Goal: Task Accomplishment & Management: Complete application form

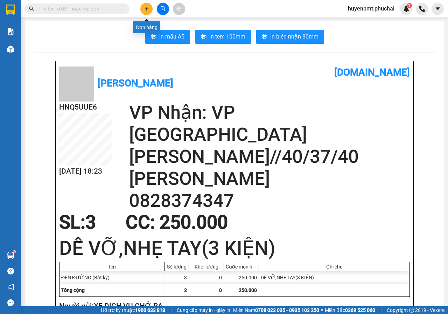
click at [146, 8] on icon "plus" at bounding box center [146, 8] width 5 height 5
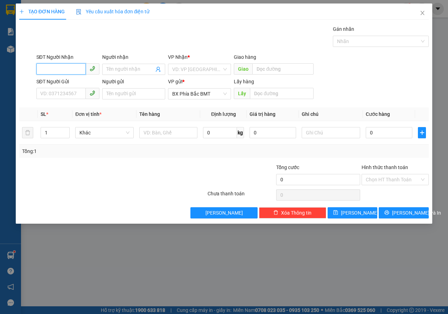
click at [47, 65] on input "SĐT Người Nhận" at bounding box center [60, 68] width 49 height 11
type input "0327898966"
click at [110, 66] on input "Người nhận" at bounding box center [130, 69] width 48 height 8
type input "D"
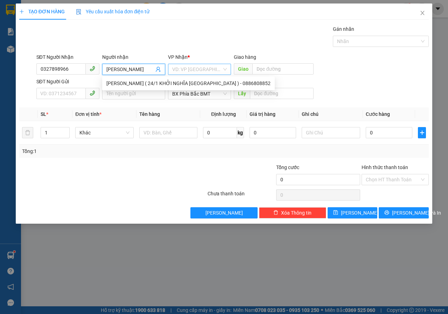
type input "[PERSON_NAME]"
click at [178, 69] on input "search" at bounding box center [197, 69] width 50 height 10
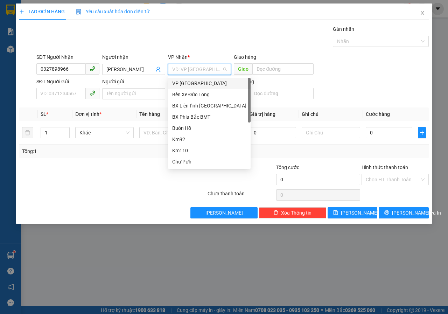
click at [180, 85] on div "VP [GEOGRAPHIC_DATA]" at bounding box center [209, 83] width 74 height 8
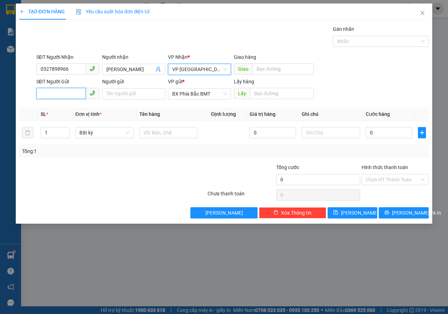
click at [58, 96] on input "SĐT Người Gửi" at bounding box center [60, 93] width 49 height 11
type input "0827896537"
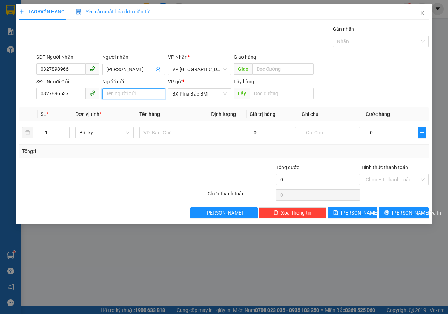
click at [108, 92] on input "Người gửi" at bounding box center [133, 93] width 63 height 11
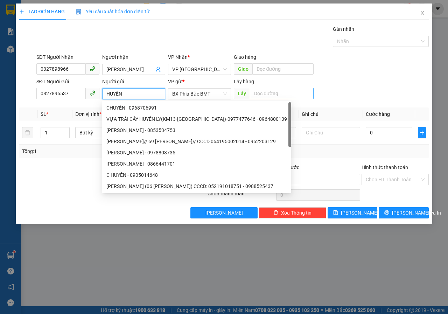
type input "HUYỀN"
drag, startPoint x: 302, startPoint y: 90, endPoint x: 293, endPoint y: 92, distance: 10.2
click at [302, 90] on input "text" at bounding box center [281, 93] width 63 height 11
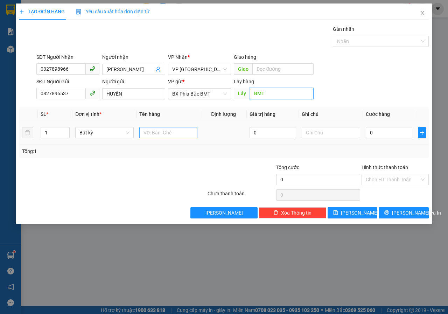
type input "BMT"
click at [170, 137] on input "text" at bounding box center [168, 132] width 58 height 11
type input "GIÀY SAMBA 41"
click at [343, 135] on input "text" at bounding box center [331, 132] width 58 height 11
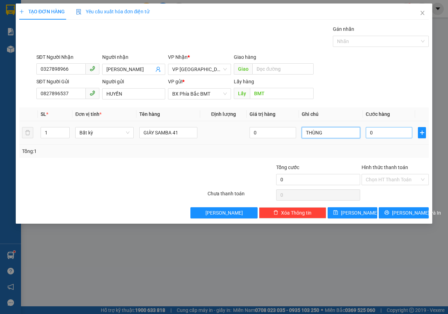
type input "THÙNG"
click at [395, 129] on input "0" at bounding box center [389, 132] width 47 height 11
type input "5"
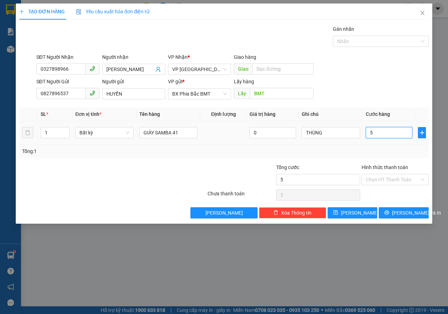
type input "50"
type input "500"
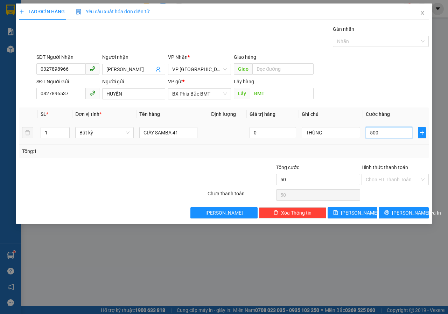
type input "500"
type input "5.000"
type input "50.000"
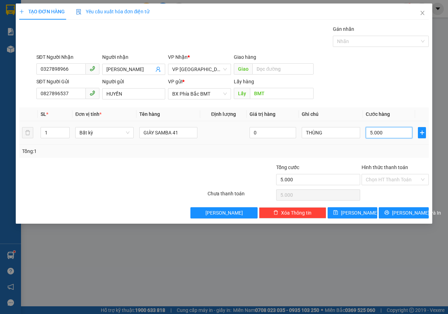
type input "50.000"
click at [396, 215] on button "[PERSON_NAME] và In" at bounding box center [404, 212] width 50 height 11
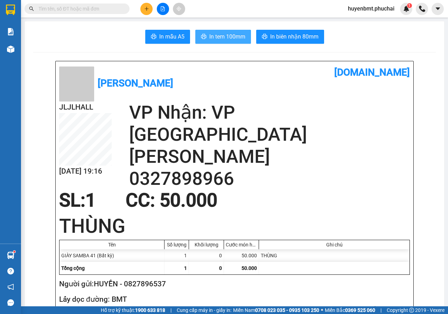
click at [234, 39] on span "In tem 100mm" at bounding box center [227, 36] width 36 height 9
click at [144, 11] on icon "plus" at bounding box center [146, 8] width 5 height 5
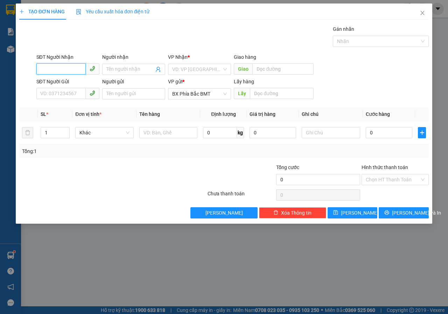
click at [63, 68] on input "SĐT Người Nhận" at bounding box center [60, 68] width 49 height 11
click at [51, 83] on div "0975362236 - HẢO" at bounding box center [68, 83] width 55 height 8
type input "0975362236"
type input "HẢO"
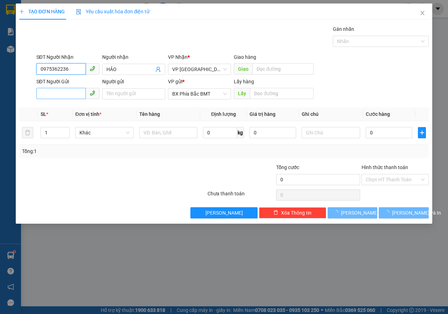
type input "60.000"
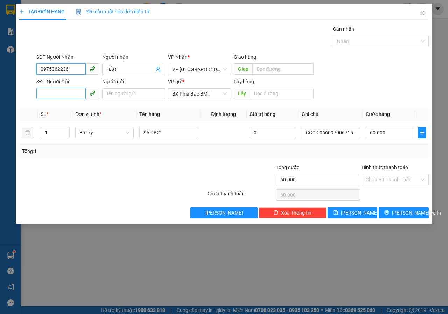
type input "0975362236"
click at [51, 93] on input "SĐT Người Gửi" at bounding box center [60, 93] width 49 height 11
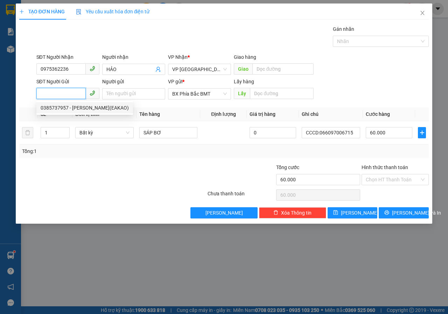
click at [76, 107] on div "0385737957 - [PERSON_NAME](EAKAO)" at bounding box center [85, 108] width 88 height 8
type input "0385737957"
type input "[PERSON_NAME](EAKAO)"
type input "BMT"
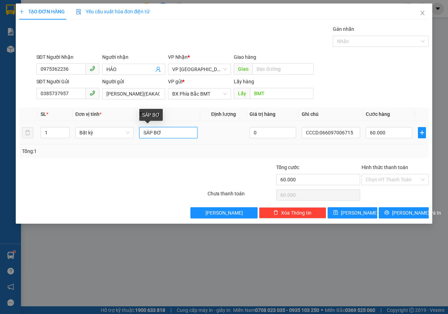
click at [170, 133] on input "SÁP BƠ" at bounding box center [168, 132] width 58 height 11
click at [394, 135] on input "60.000" at bounding box center [389, 132] width 47 height 11
click at [48, 134] on input "1" at bounding box center [55, 132] width 29 height 10
type input "3"
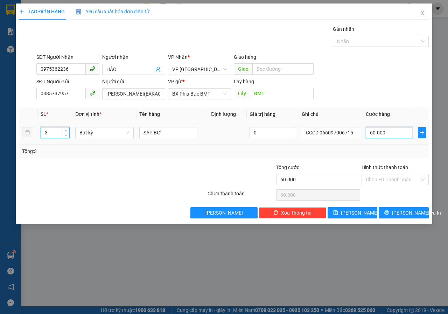
click at [389, 132] on input "60.000" at bounding box center [389, 132] width 47 height 11
type input "0"
type input "1"
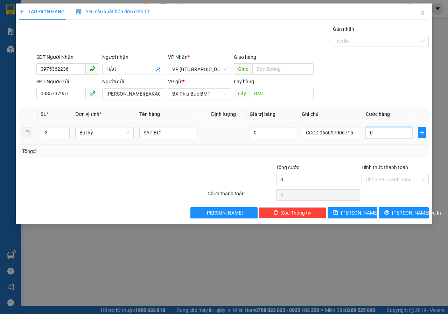
type input "1"
type input "01"
type input "18"
type input "0.180"
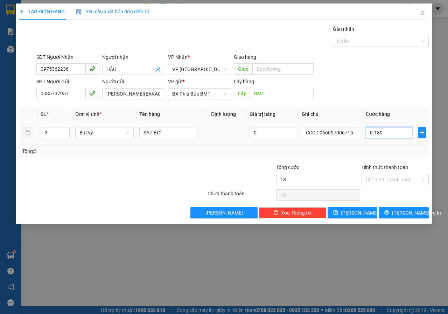
type input "180"
drag, startPoint x: 389, startPoint y: 132, endPoint x: 365, endPoint y: 158, distance: 35.7
click at [365, 158] on div "Transit Pickup Surcharge Ids Transit Deliver Surcharge Ids Transit Deliver Surc…" at bounding box center [223, 121] width 409 height 193
type input "1"
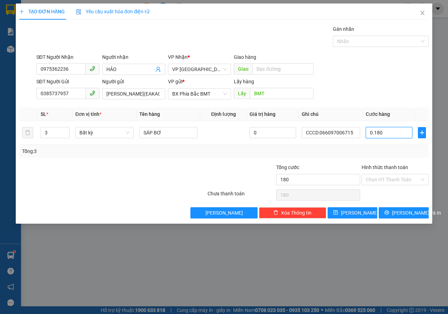
type input "1"
type input "18"
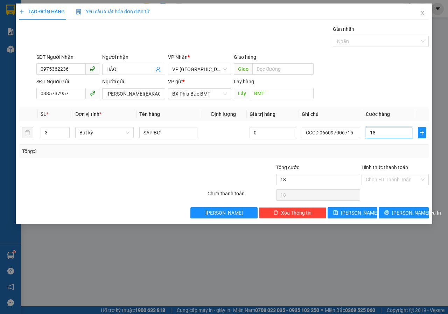
type input "180"
type input "1.800"
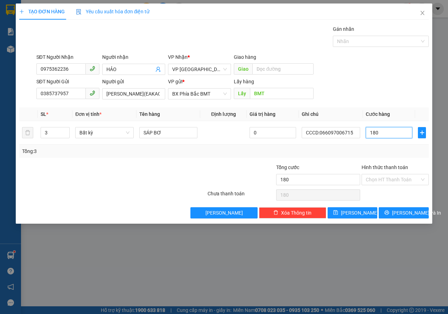
type input "1.800"
type input "18.000"
type input "180.000"
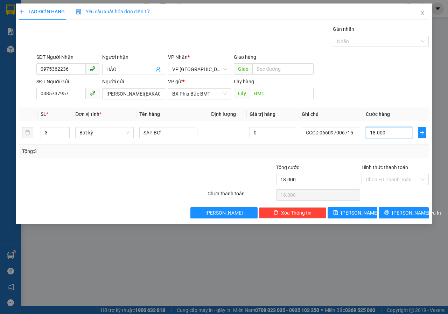
type input "180.000"
click at [414, 211] on span "[PERSON_NAME] và In" at bounding box center [416, 213] width 49 height 8
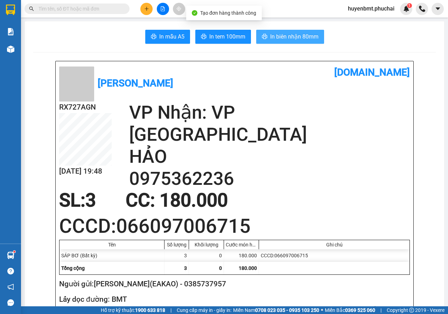
click at [301, 35] on span "In biên nhận 80mm" at bounding box center [294, 36] width 48 height 9
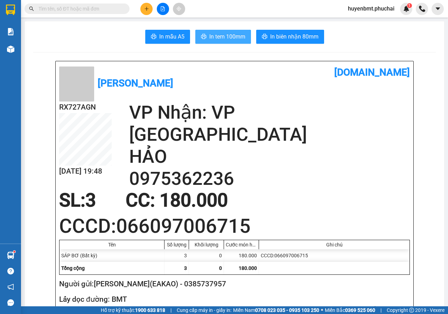
click at [221, 43] on button "In tem 100mm" at bounding box center [223, 37] width 56 height 14
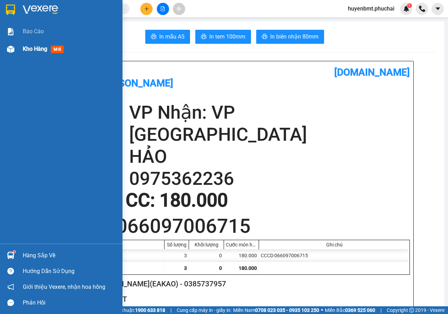
click at [31, 50] on span "Kho hàng" at bounding box center [35, 48] width 24 height 7
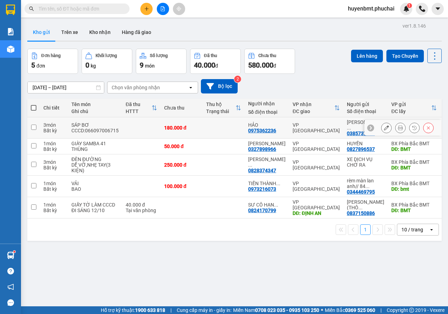
click at [384, 129] on icon at bounding box center [386, 127] width 5 height 5
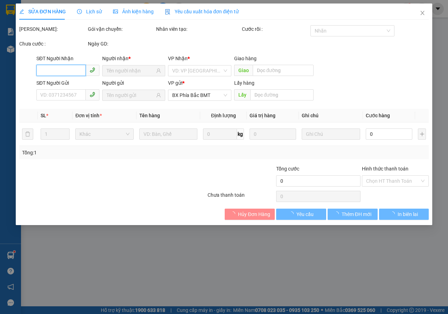
type input "0975362236"
type input "0385737957"
type input "BMT"
type input "180.000"
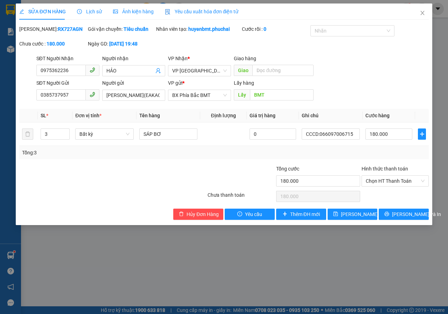
click at [180, 183] on div at bounding box center [172, 177] width 69 height 24
drag, startPoint x: 141, startPoint y: 141, endPoint x: 435, endPoint y: 156, distance: 294.3
click at [141, 140] on input "SÁP BƠ" at bounding box center [168, 133] width 58 height 11
click at [90, 139] on span "Bất kỳ" at bounding box center [104, 134] width 50 height 10
type input "3 THÙNG SÁP BƠ"
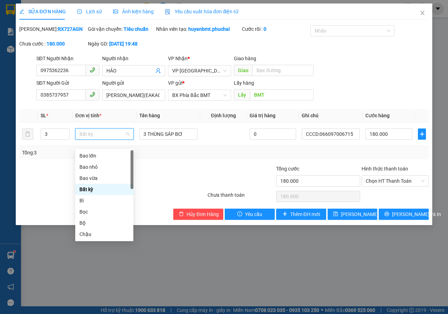
click at [225, 176] on div at bounding box center [241, 177] width 69 height 24
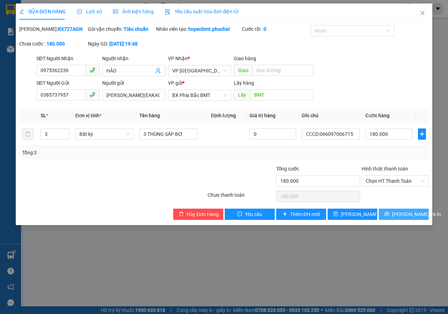
click at [389, 216] on icon "printer" at bounding box center [387, 214] width 5 height 5
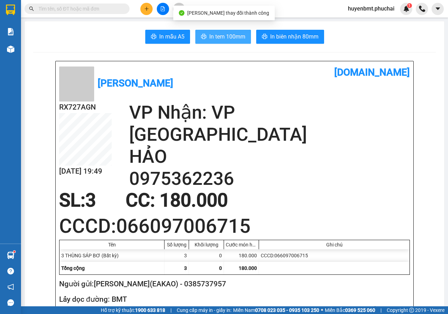
click at [223, 39] on span "In tem 100mm" at bounding box center [227, 36] width 36 height 9
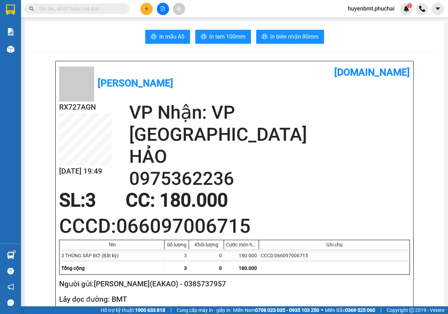
click at [310, 190] on div "SL: 3 CC : 180.000" at bounding box center [230, 200] width 351 height 21
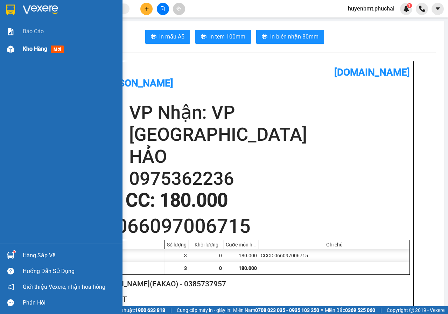
click at [36, 53] on div "Kho hàng mới" at bounding box center [45, 48] width 44 height 9
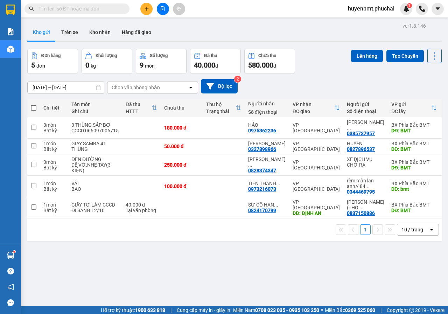
click at [36, 104] on label at bounding box center [34, 107] width 6 height 7
click at [34, 104] on input "checkbox" at bounding box center [34, 104] width 0 height 0
checkbox input "true"
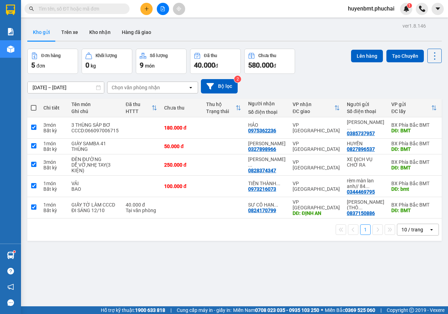
checkbox input "true"
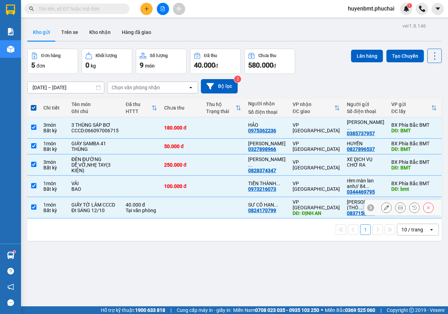
click at [33, 210] on input "checkbox" at bounding box center [33, 206] width 5 height 5
checkbox input "false"
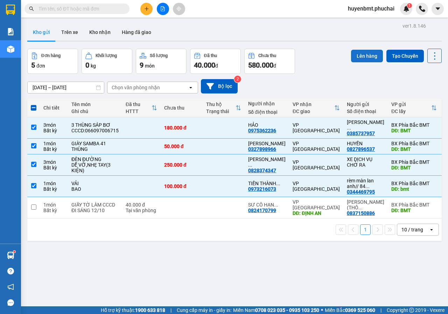
click at [365, 52] on button "Lên hàng" at bounding box center [367, 56] width 32 height 13
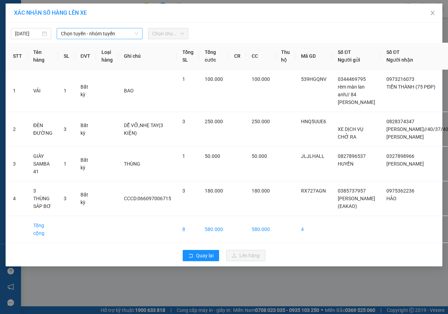
click at [102, 33] on span "Chọn tuyến - nhóm tuyến" at bounding box center [99, 33] width 77 height 10
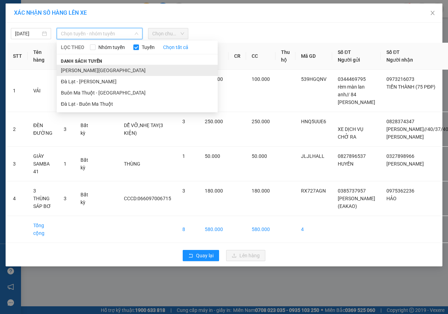
click at [80, 74] on li "[PERSON_NAME][GEOGRAPHIC_DATA]" at bounding box center [137, 70] width 161 height 11
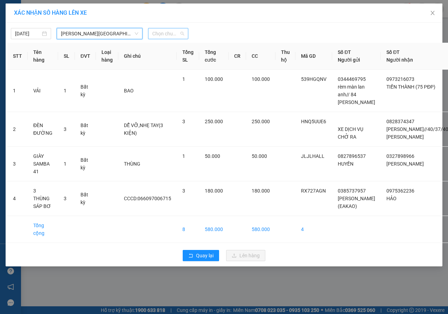
click at [162, 36] on span "Chọn chuyến" at bounding box center [168, 33] width 32 height 10
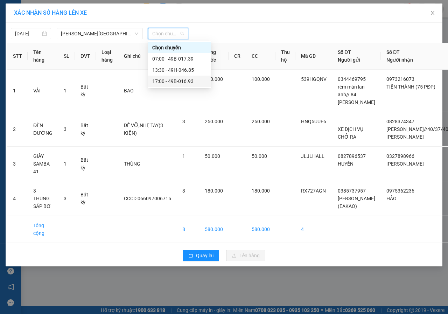
click at [163, 80] on div "17:00 - 49B-016.93" at bounding box center [179, 81] width 55 height 8
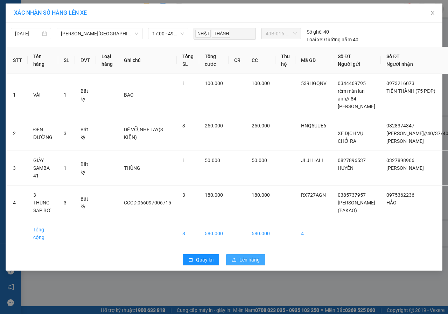
click at [253, 264] on span "Lên hàng" at bounding box center [249, 260] width 20 height 8
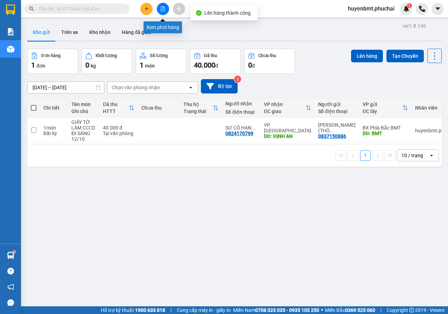
click at [162, 10] on icon "file-add" at bounding box center [162, 8] width 5 height 5
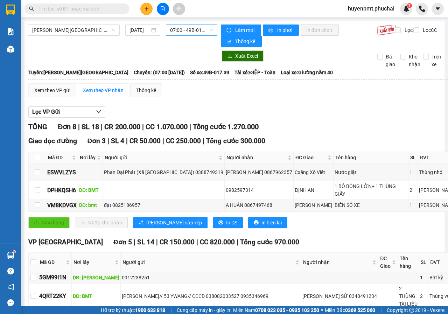
click at [189, 33] on span "07:00 - 49B-017.39" at bounding box center [191, 30] width 43 height 10
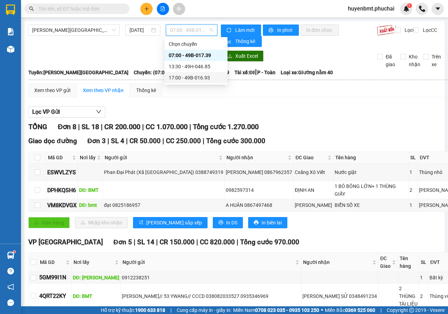
click at [193, 79] on div "17:00 - 49B-016.93" at bounding box center [196, 78] width 55 height 8
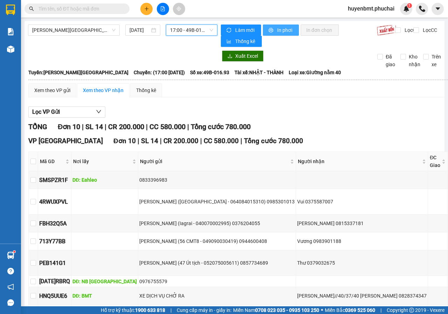
click at [273, 28] on button "In phơi" at bounding box center [281, 29] width 36 height 11
click at [380, 11] on span "huyenbmt.phuchai" at bounding box center [371, 8] width 58 height 9
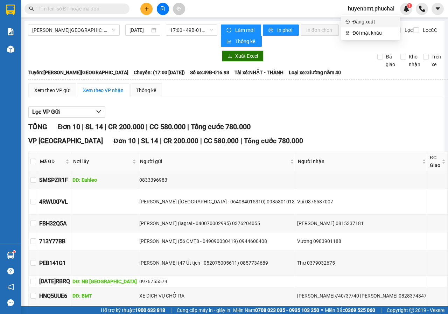
click at [356, 23] on span "Đăng xuất" at bounding box center [373, 22] width 43 height 8
